Goal: Task Accomplishment & Management: Use online tool/utility

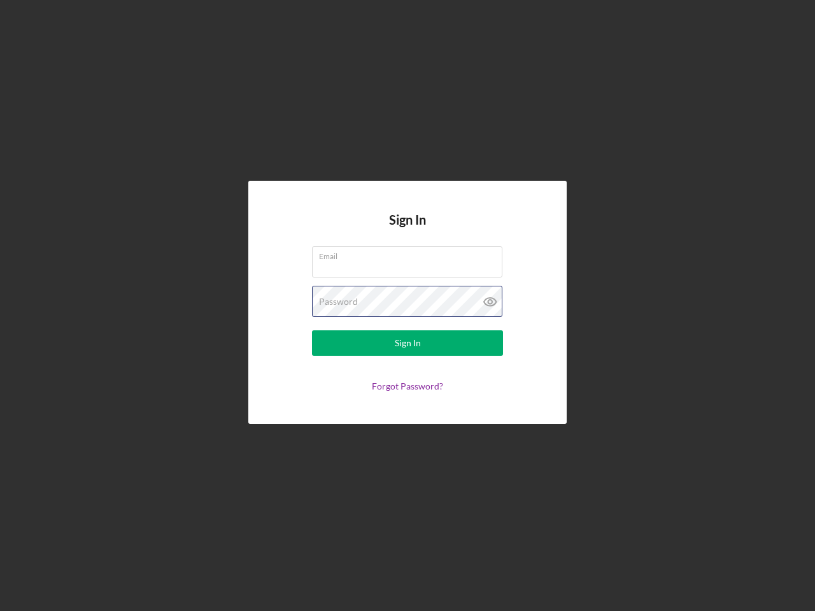
click at [407, 306] on div "Password" at bounding box center [407, 302] width 191 height 32
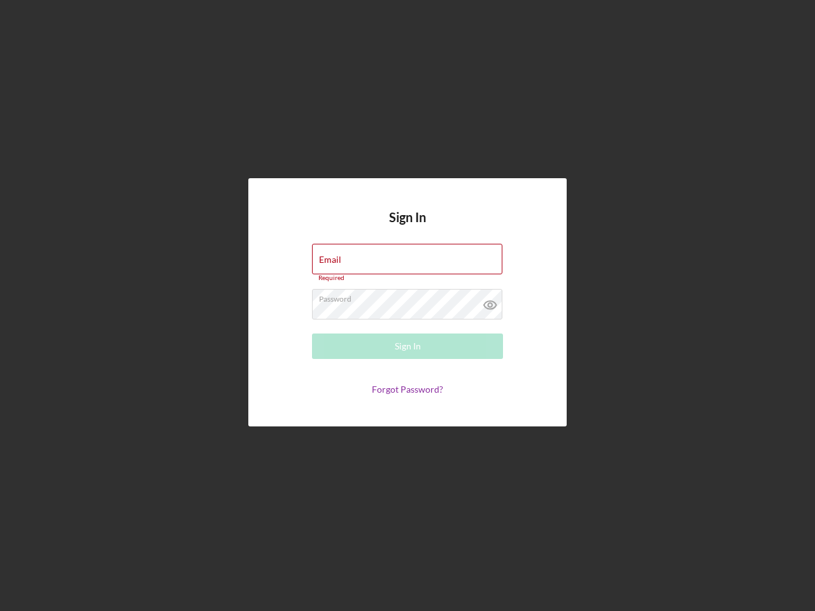
click at [490, 302] on icon at bounding box center [490, 305] width 32 height 32
